Goal: Navigation & Orientation: Find specific page/section

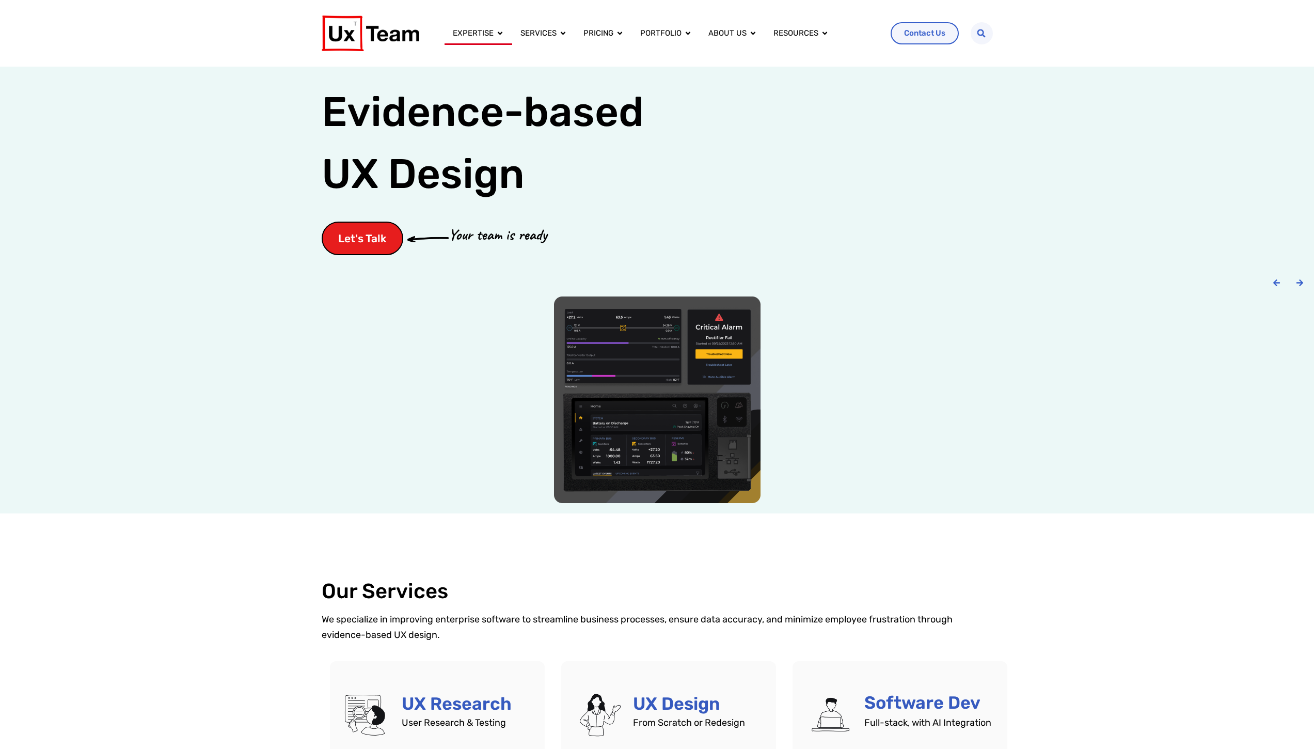
click at [499, 33] on icon "Menu" at bounding box center [500, 33] width 5 height 3
